Goal: Check status

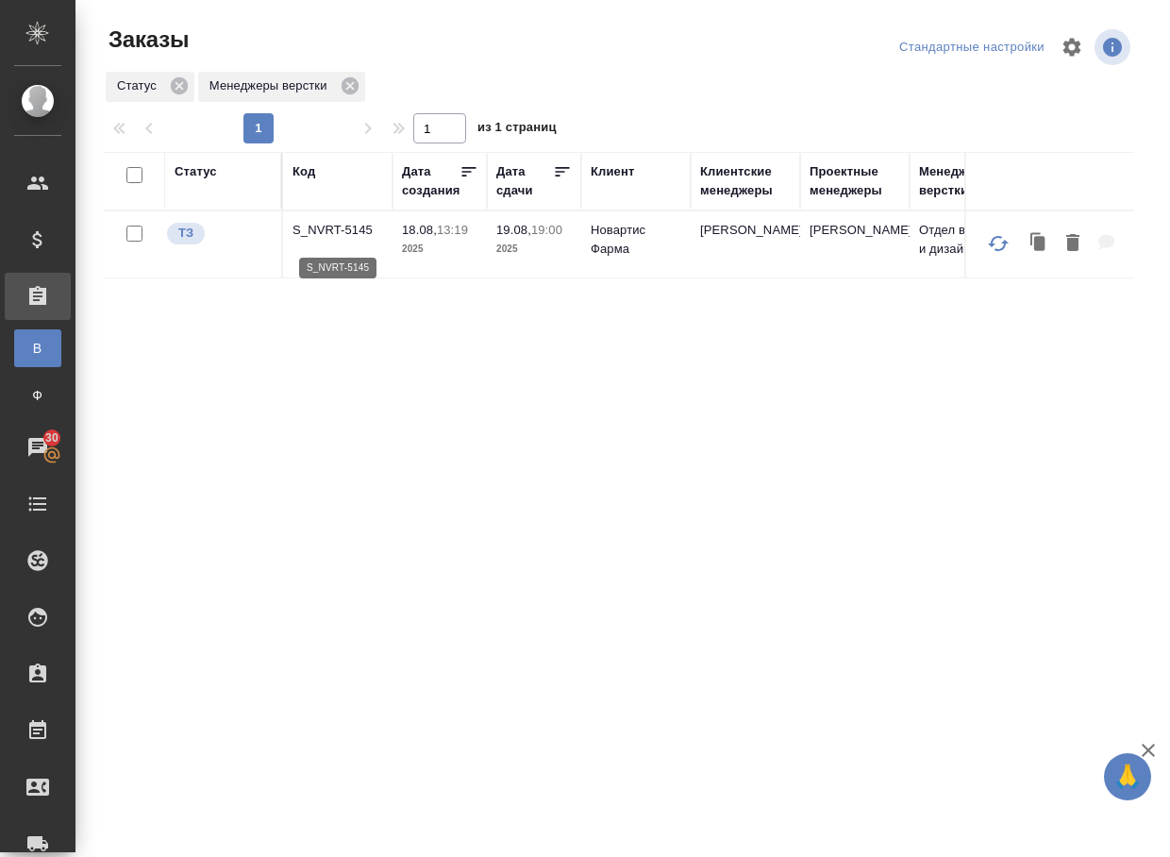
click at [333, 233] on p "S_NVRT-5145" at bounding box center [338, 230] width 91 height 19
click at [351, 232] on p "S_NVRT-5146" at bounding box center [338, 230] width 91 height 19
click at [346, 235] on p "KZH_HK-426" at bounding box center [338, 230] width 91 height 19
